Goal: Complete application form

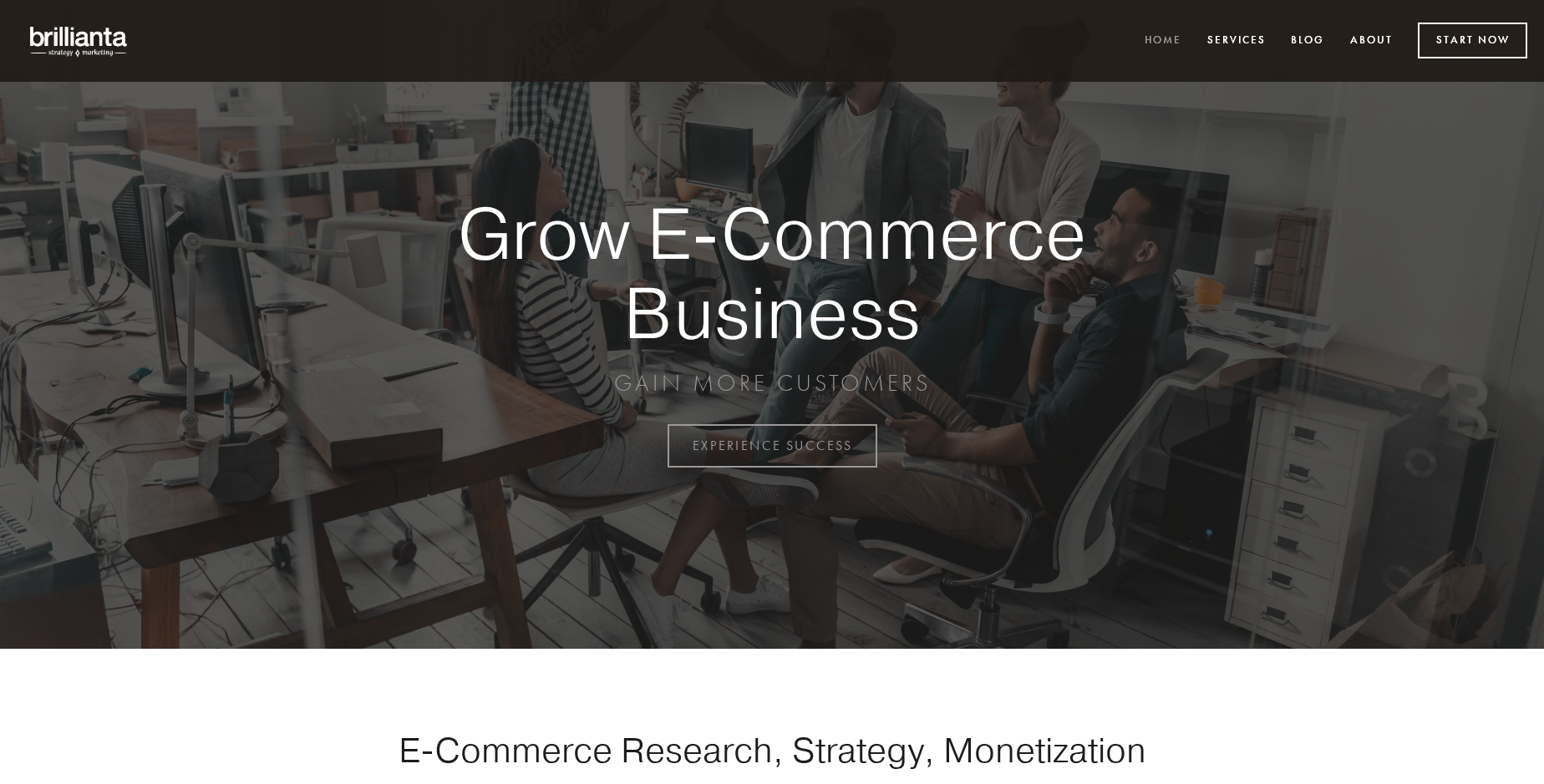
scroll to position [4377, 0]
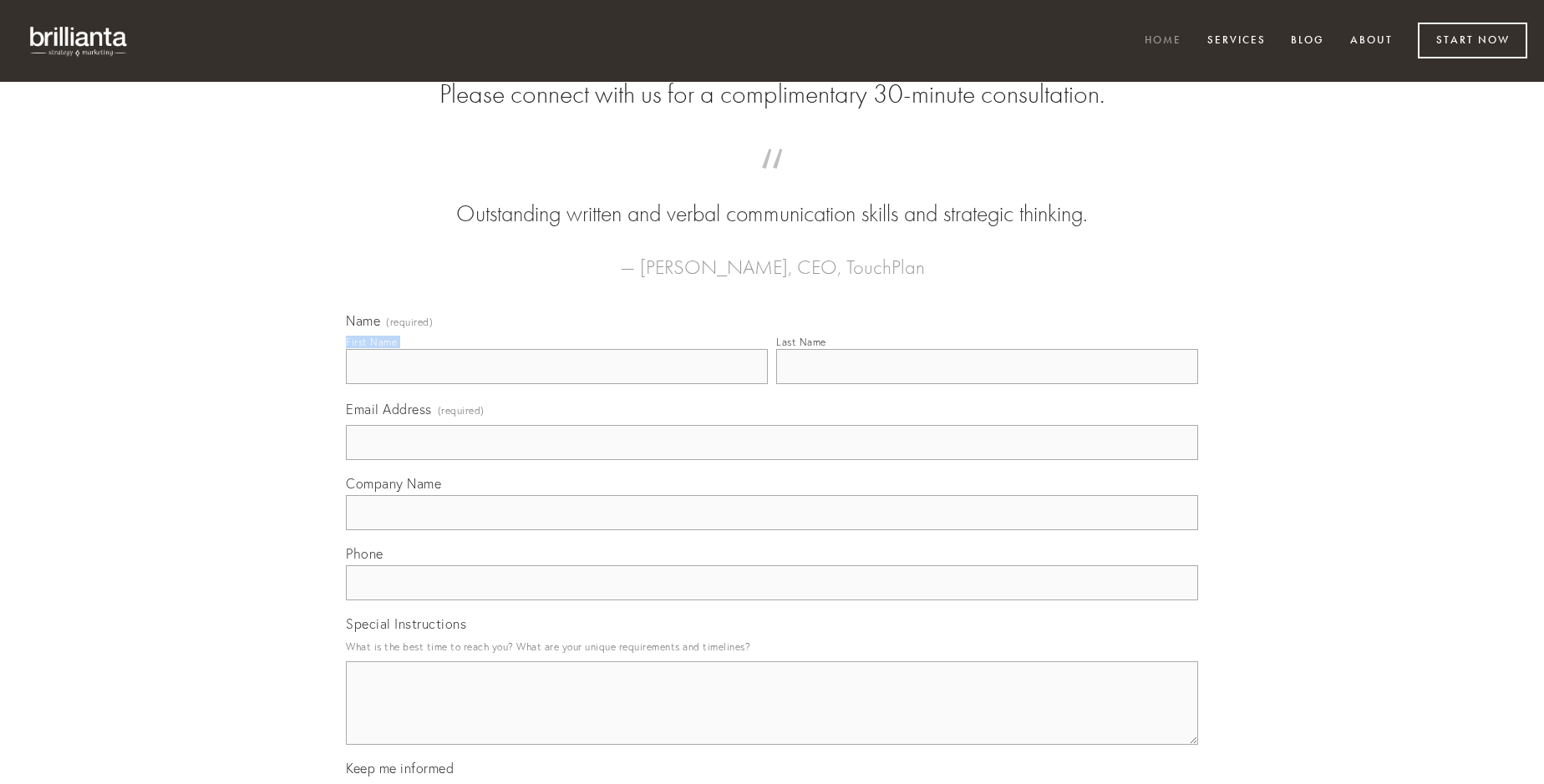
type input "[PERSON_NAME]"
click at [987, 384] on input "Last Name" at bounding box center [987, 366] width 422 height 35
type input "[PERSON_NAME]"
click at [772, 460] on input "Email Address (required)" at bounding box center [771, 443] width 852 height 35
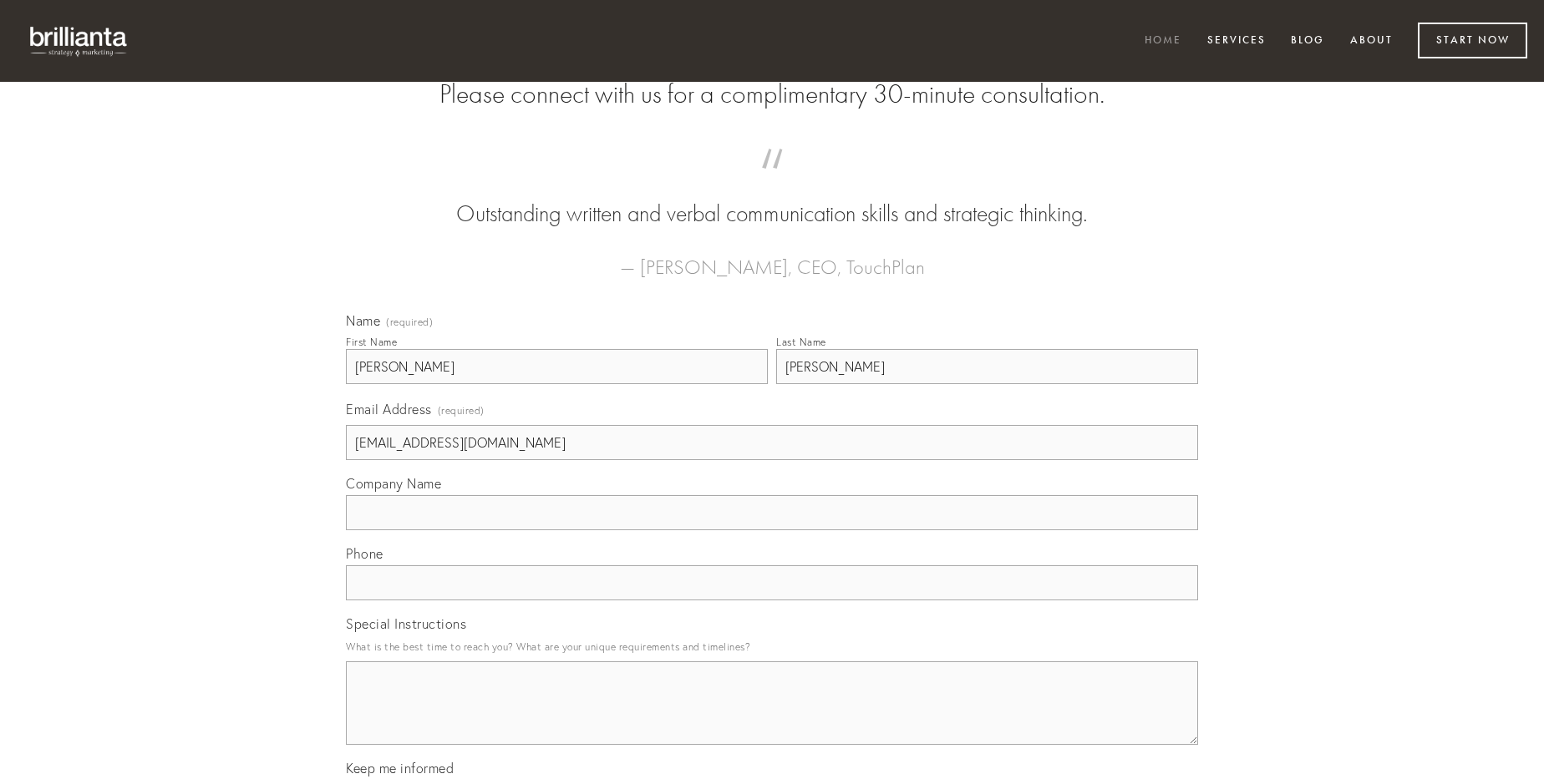
type input "[EMAIL_ADDRESS][DOMAIN_NAME]"
click at [772, 530] on input "Company Name" at bounding box center [771, 512] width 852 height 35
type input "assentator"
click at [772, 600] on input "text" at bounding box center [771, 583] width 852 height 35
click at [772, 718] on textarea "Special Instructions" at bounding box center [771, 703] width 852 height 84
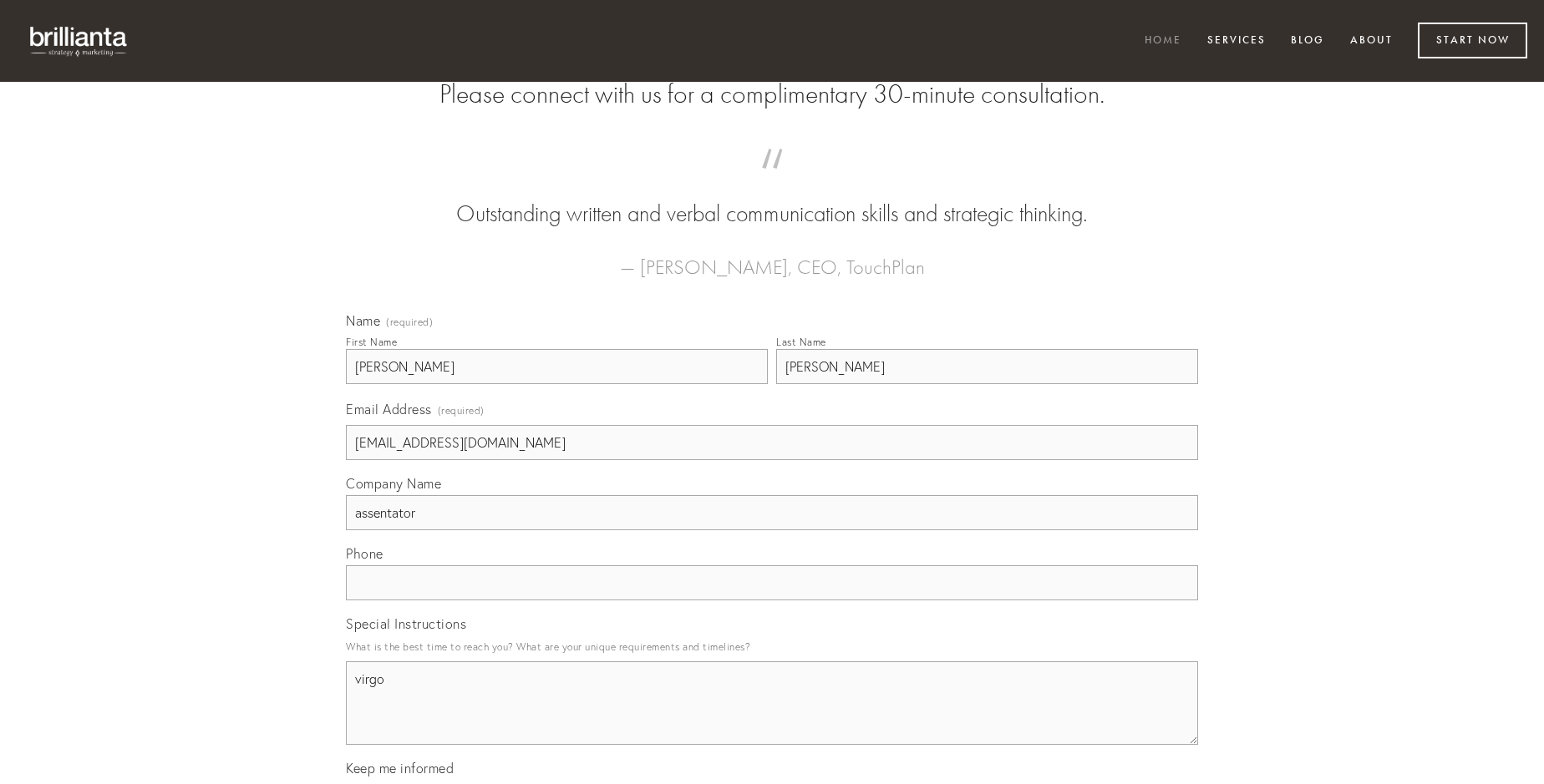
type textarea "virgo"
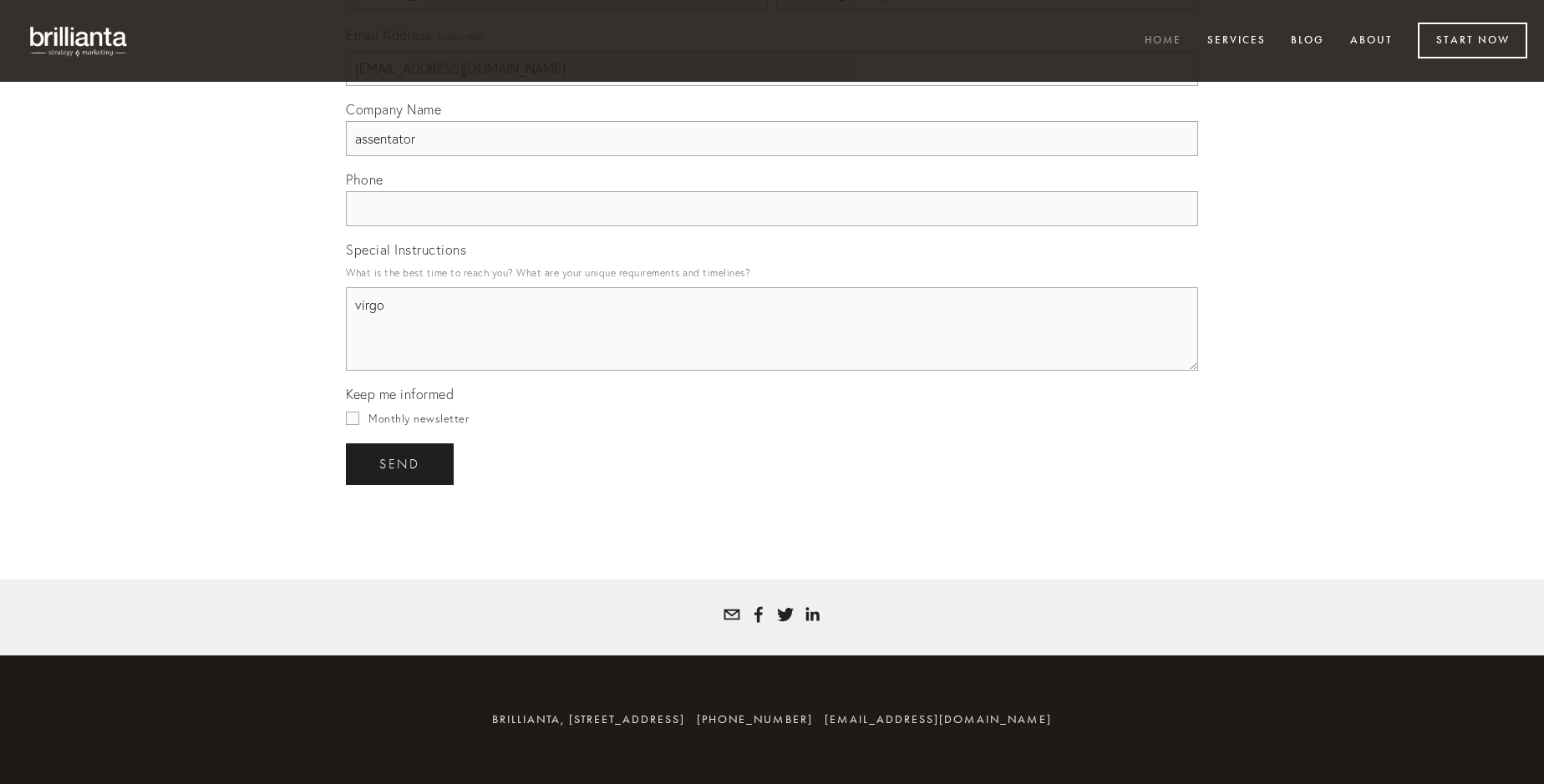
click at [401, 464] on span "send" at bounding box center [399, 464] width 41 height 15
